Goal: Task Accomplishment & Management: Manage account settings

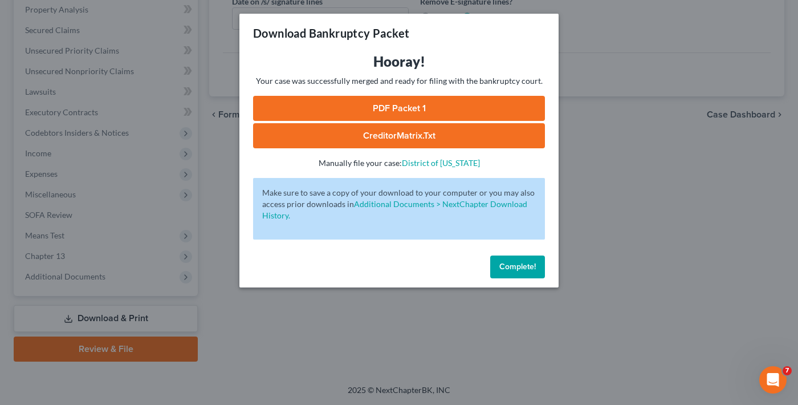
click at [516, 268] on span "Complete!" at bounding box center [517, 267] width 36 height 10
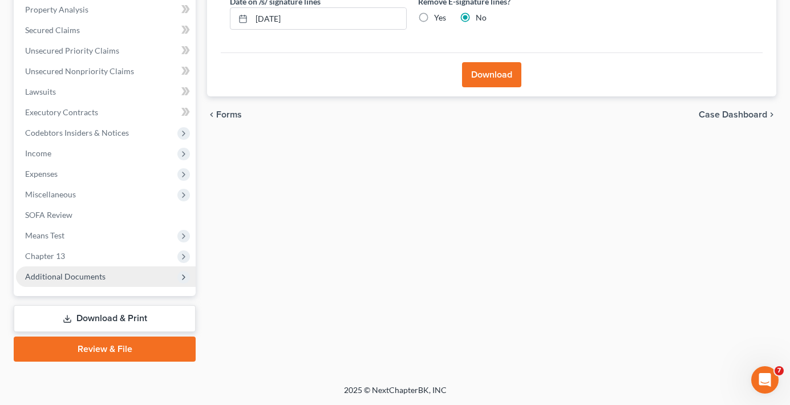
click at [84, 278] on span "Additional Documents" at bounding box center [65, 276] width 80 height 10
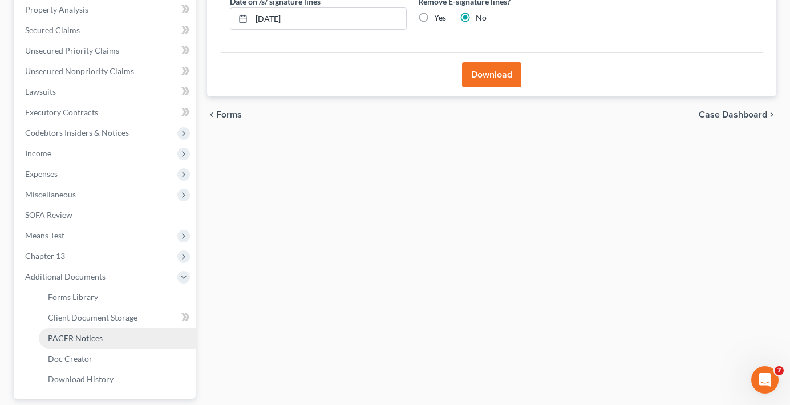
click at [84, 343] on link "PACER Notices" at bounding box center [117, 338] width 157 height 21
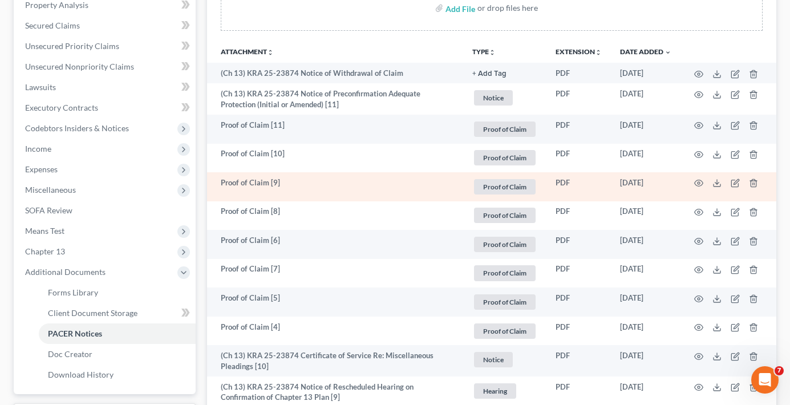
scroll to position [228, 0]
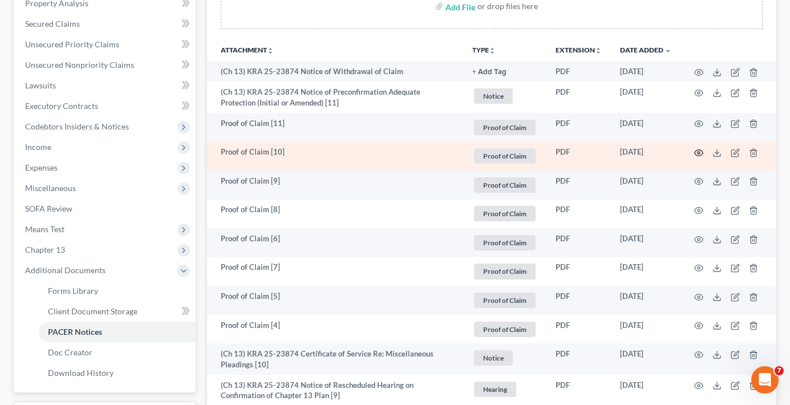
click at [699, 150] on icon "button" at bounding box center [698, 153] width 9 height 6
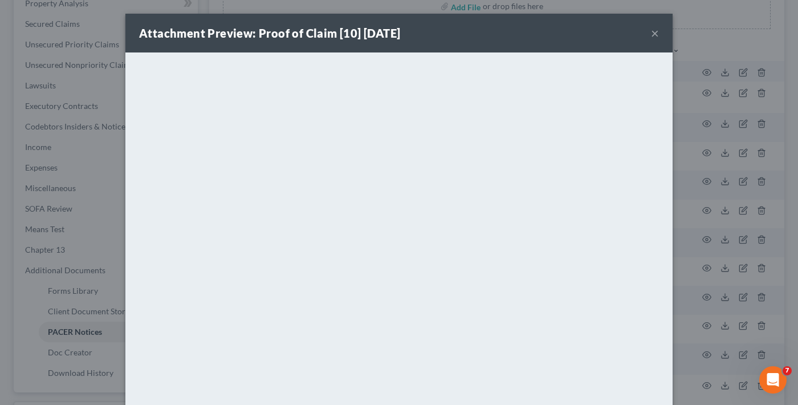
click at [651, 31] on button "×" at bounding box center [655, 33] width 8 height 14
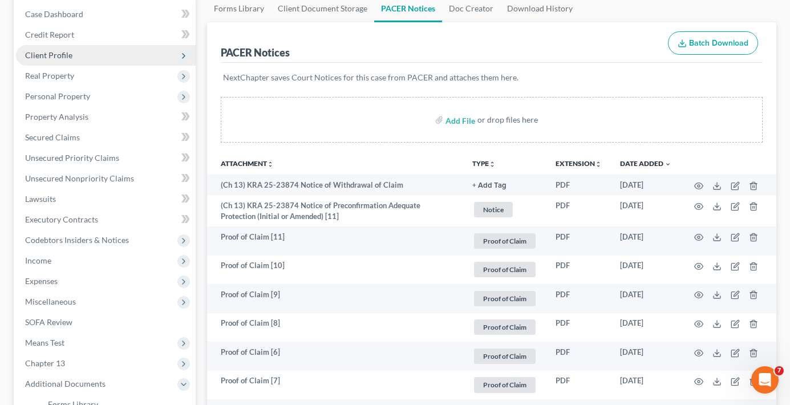
scroll to position [0, 0]
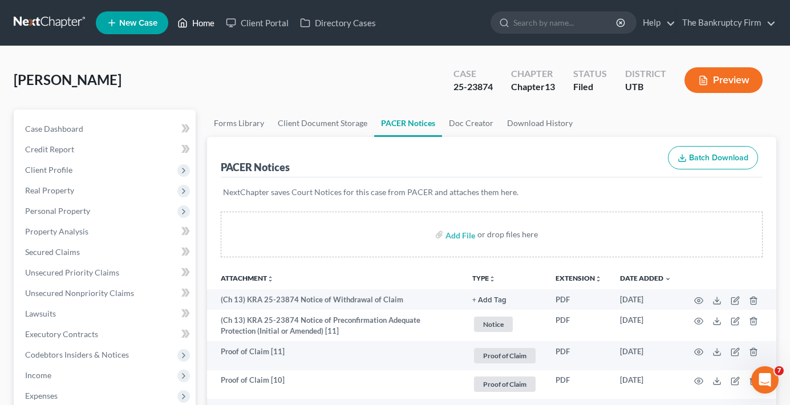
click at [205, 25] on link "Home" at bounding box center [196, 23] width 48 height 21
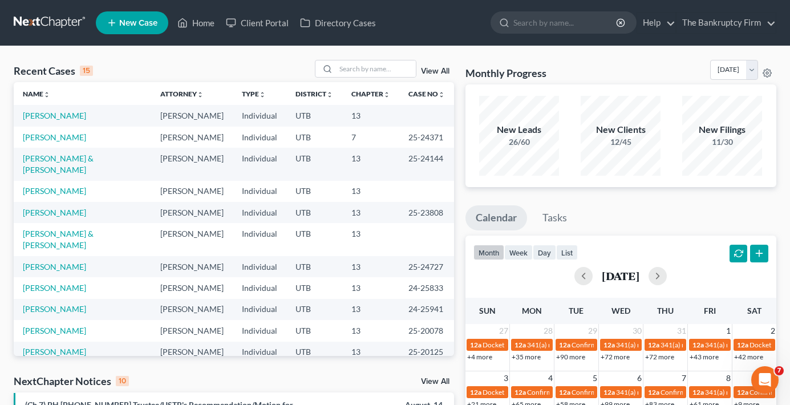
click at [624, 64] on div "Monthly Progress Bankruptcy Bankruptcy August 2025 July 2025 June 2025 May 2025…" at bounding box center [620, 72] width 311 height 25
click at [348, 66] on input "search" at bounding box center [376, 68] width 80 height 17
type input "firth"
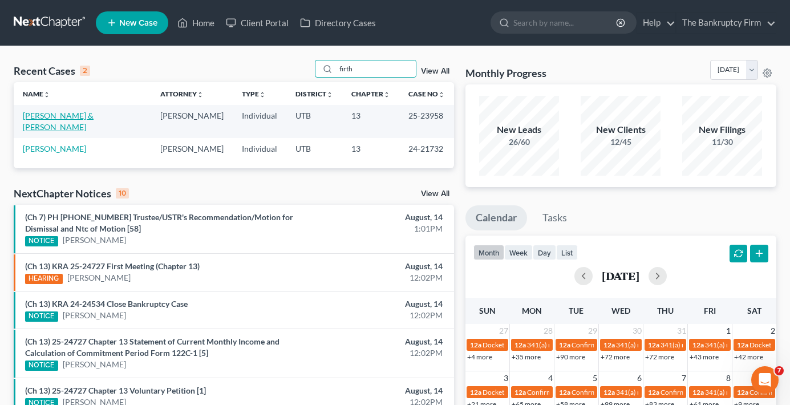
click at [84, 114] on link "Firth, Megan & Connor" at bounding box center [58, 121] width 71 height 21
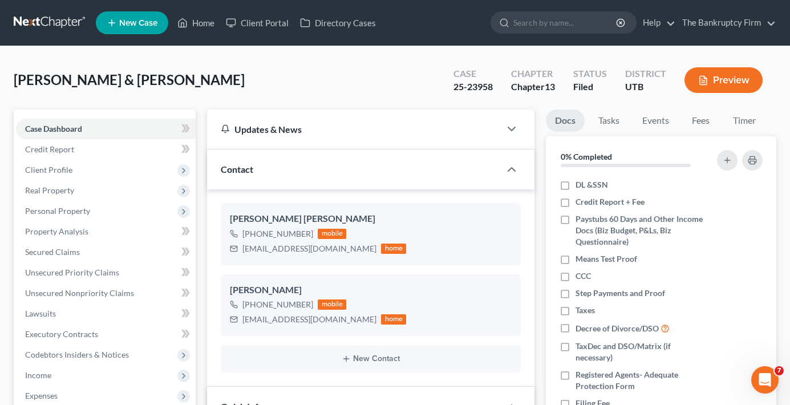
scroll to position [101, 0]
click at [67, 210] on span "Personal Property" at bounding box center [57, 211] width 65 height 10
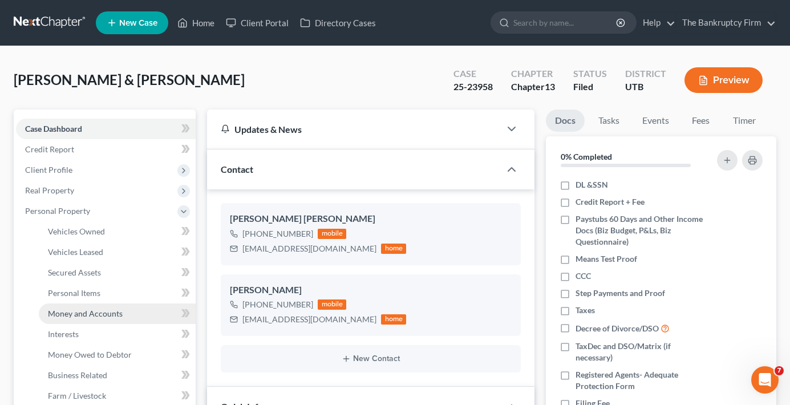
click at [82, 315] on span "Money and Accounts" at bounding box center [85, 313] width 75 height 10
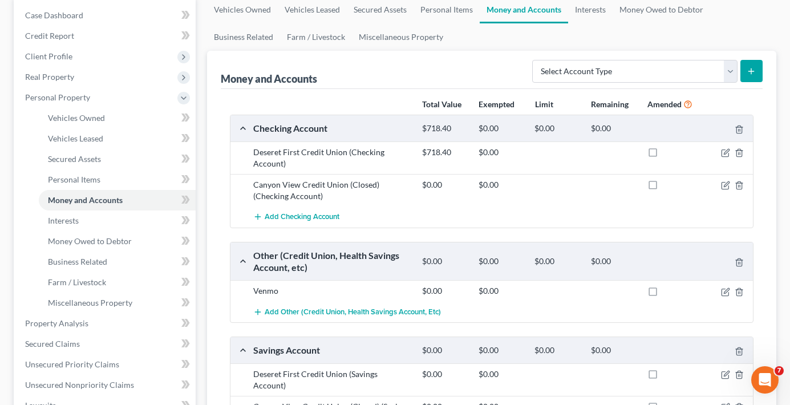
scroll to position [114, 0]
click at [724, 153] on icon "button" at bounding box center [725, 150] width 5 height 5
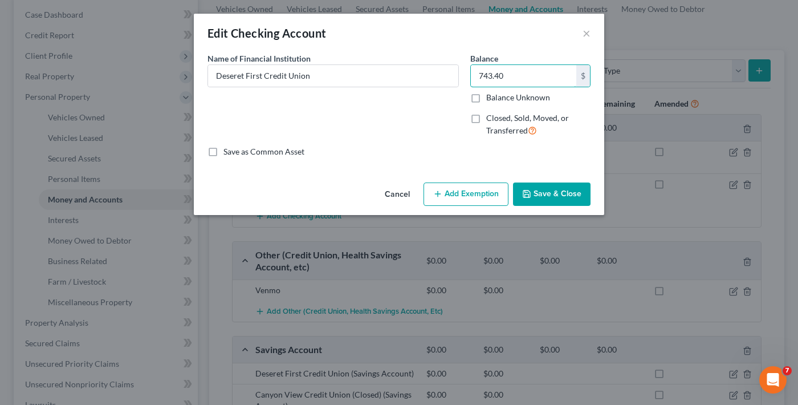
type input "743.40"
click at [563, 194] on button "Save & Close" at bounding box center [552, 194] width 78 height 24
